Goal: Find specific page/section

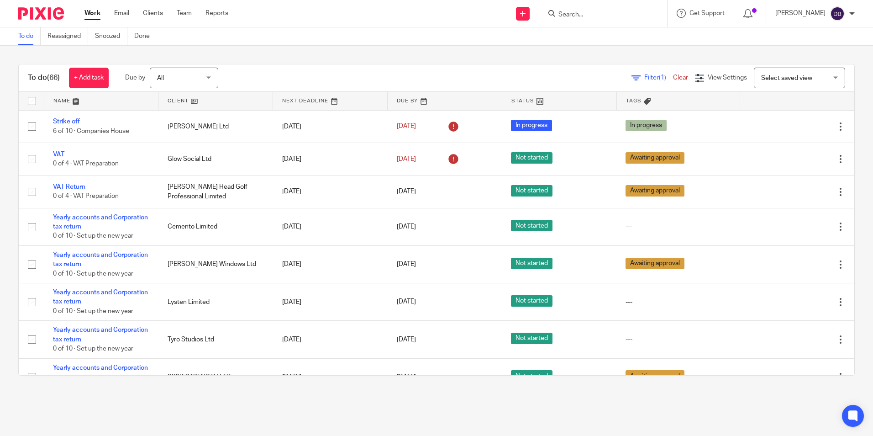
click at [51, 5] on div at bounding box center [37, 13] width 75 height 27
click at [47, 15] on img at bounding box center [41, 13] width 46 height 12
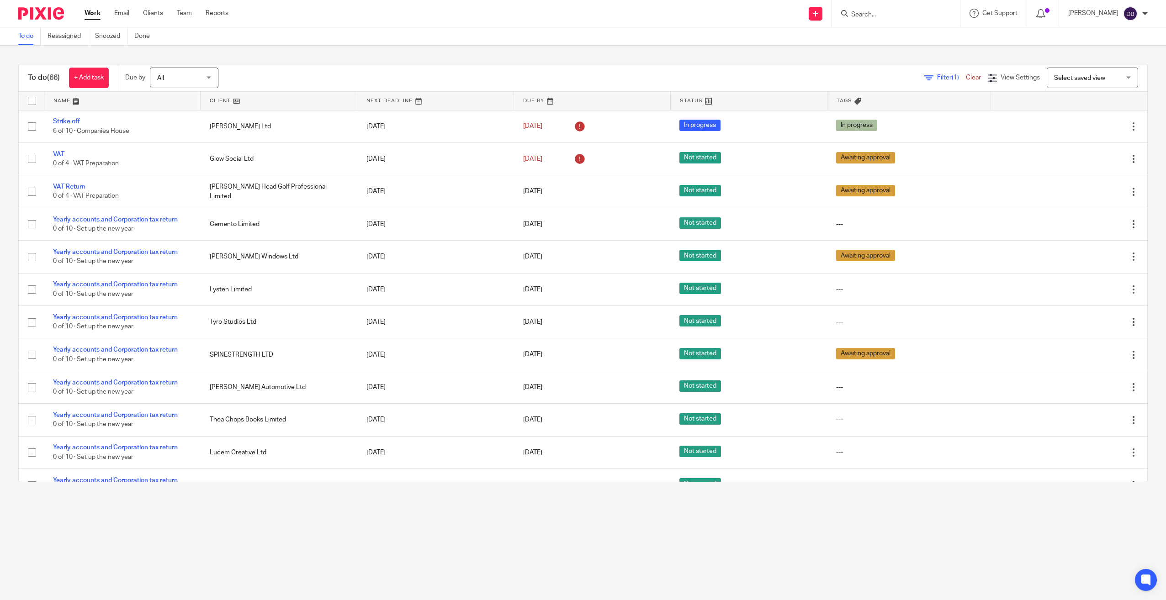
drag, startPoint x: 866, startPoint y: 21, endPoint x: 871, endPoint y: 13, distance: 9.0
click at [867, 21] on div at bounding box center [896, 13] width 128 height 27
click at [873, 9] on form at bounding box center [898, 13] width 97 height 11
click at [873, 10] on form at bounding box center [898, 13] width 97 height 11
click at [873, 15] on input "Search" at bounding box center [891, 15] width 82 height 8
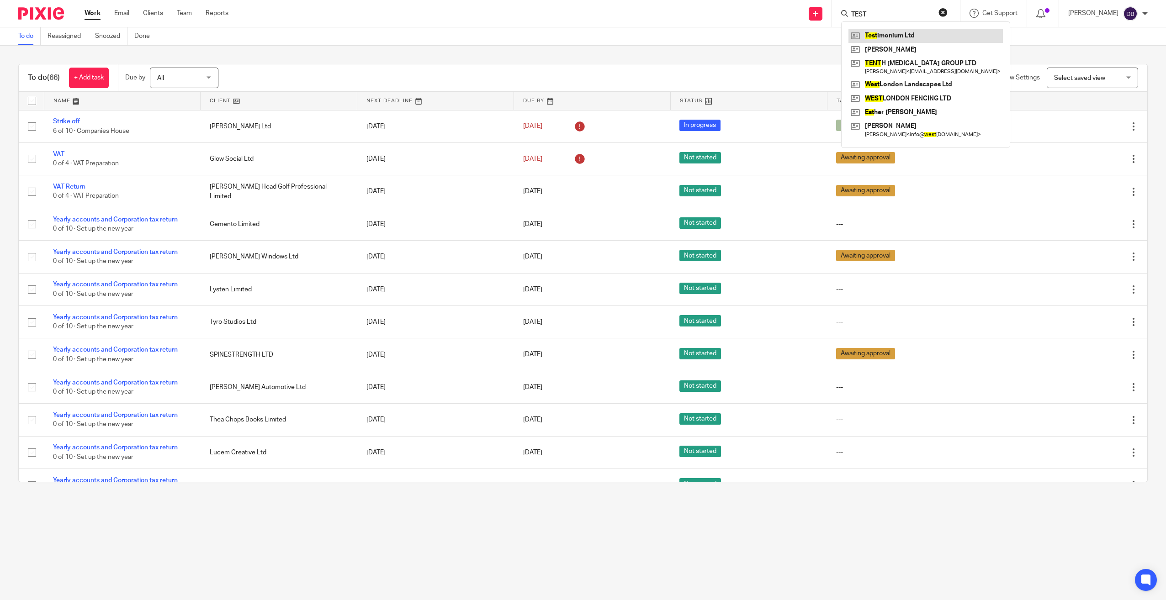
type input "TEST"
click at [870, 31] on link at bounding box center [925, 36] width 154 height 14
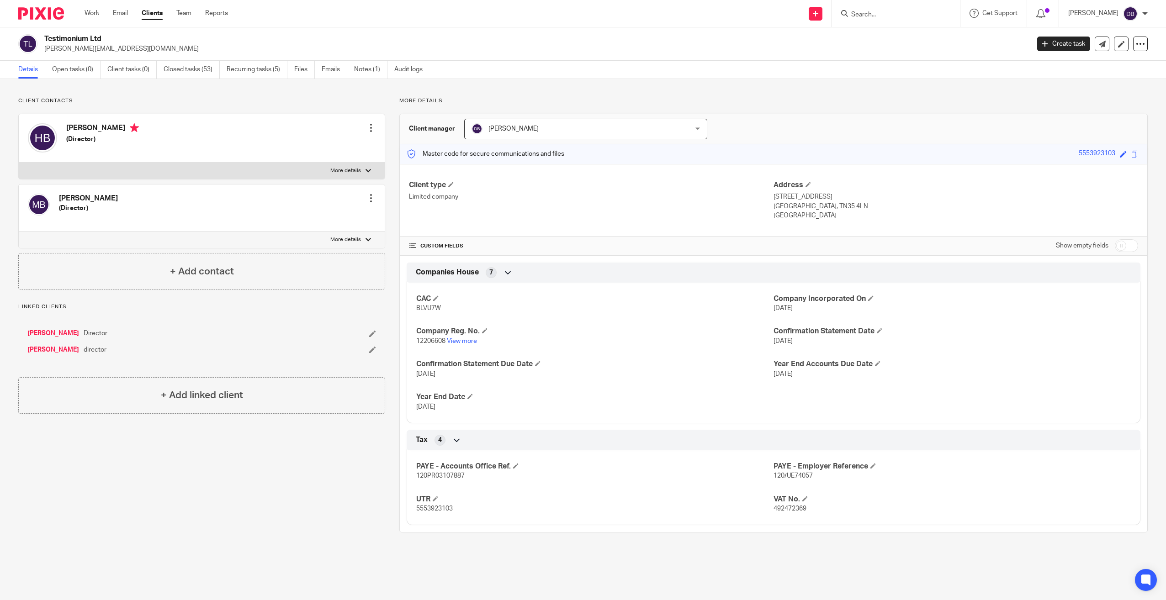
click at [194, 353] on div "Mia Brignull director" at bounding box center [166, 349] width 279 height 9
click at [35, 14] on img at bounding box center [41, 13] width 46 height 12
